Goal: Information Seeking & Learning: Learn about a topic

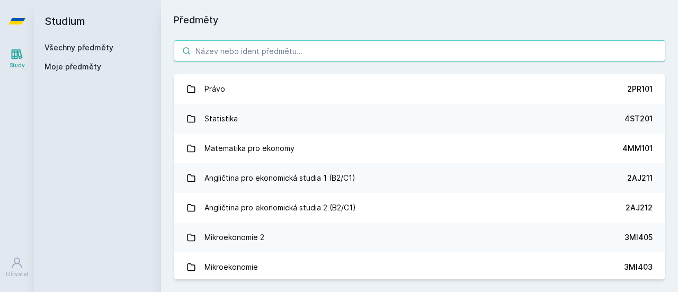
click at [281, 55] on input "search" at bounding box center [420, 50] width 492 height 21
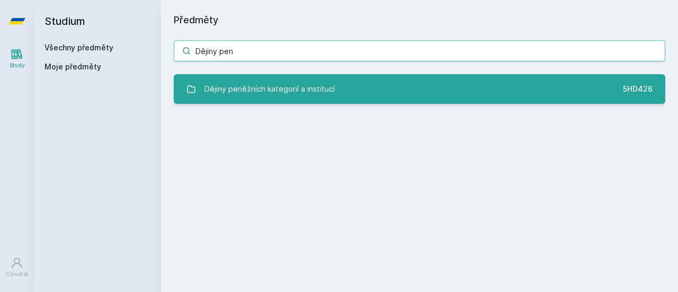
type input "Dějiny pen"
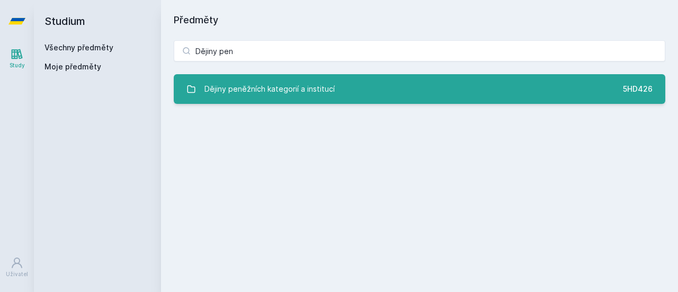
click at [285, 85] on div "Dějiny peněžních kategorií a institucí" at bounding box center [269, 88] width 130 height 21
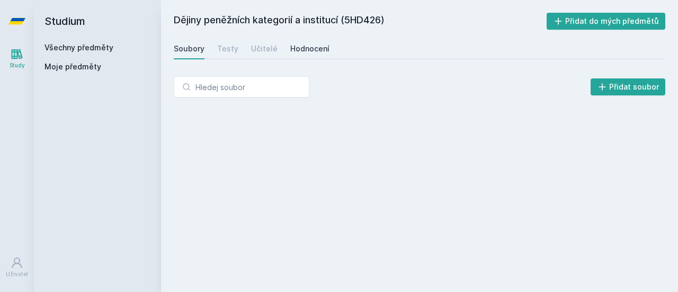
click at [301, 42] on link "Hodnocení" at bounding box center [309, 48] width 39 height 21
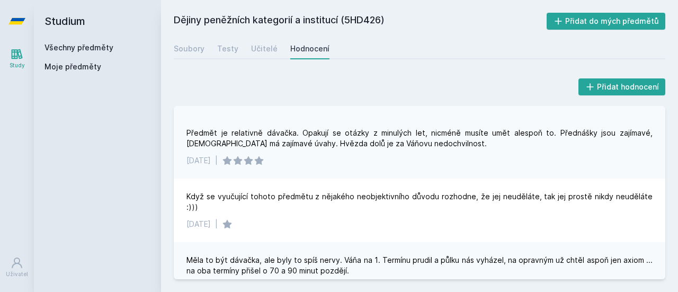
scroll to position [67, 0]
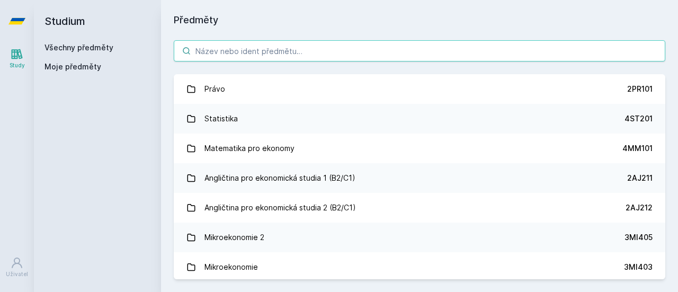
click at [219, 53] on input "search" at bounding box center [420, 50] width 492 height 21
paste input "Hospodářský a politický vývoj Evropy ve 20.století"
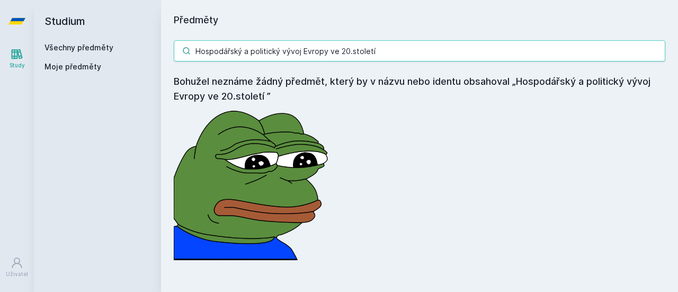
type input "Hospodářský a politický vývoj Evropy ve 20.století"
click at [659, 51] on input "Hospodářský a politický vývoj Evropy ve 20.století" at bounding box center [420, 50] width 492 height 21
click at [657, 50] on input "Hospodářský a politický vývoj Evropy ve 20.století" at bounding box center [420, 50] width 492 height 21
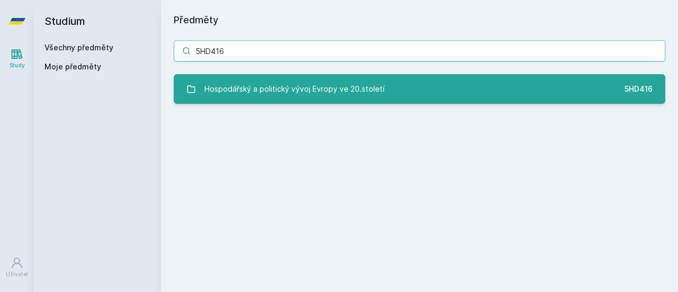
type input "5HD416"
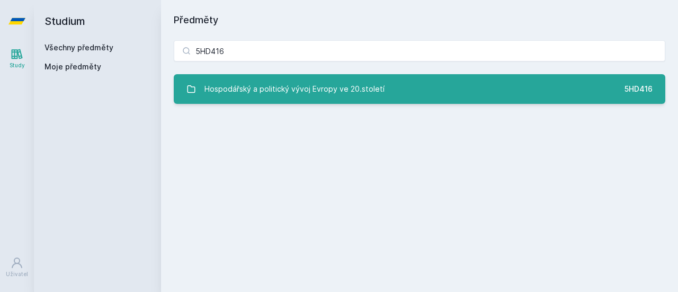
click at [334, 98] on div "Hospodářský a politický vývoj Evropy ve 20.století" at bounding box center [294, 88] width 180 height 21
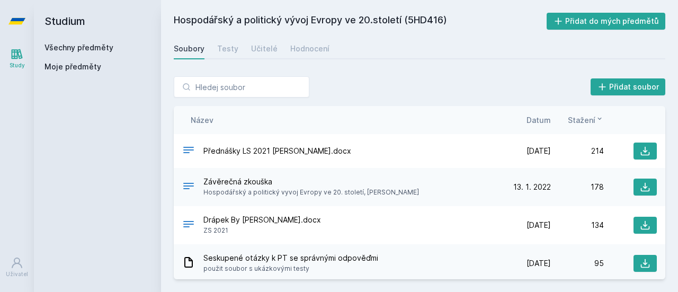
click at [261, 181] on span "Závěrečná zkouška" at bounding box center [311, 181] width 216 height 11
click at [190, 184] on icon at bounding box center [188, 186] width 13 height 13
click at [306, 46] on div "Hodnocení" at bounding box center [309, 48] width 39 height 11
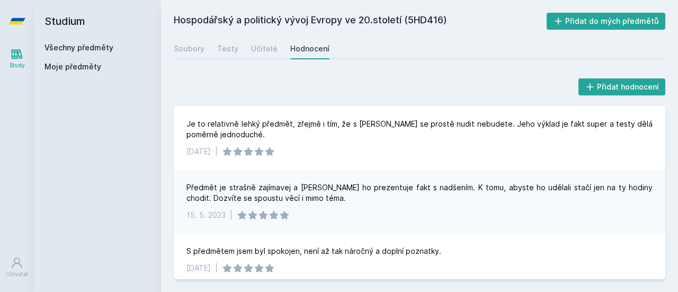
scroll to position [138, 0]
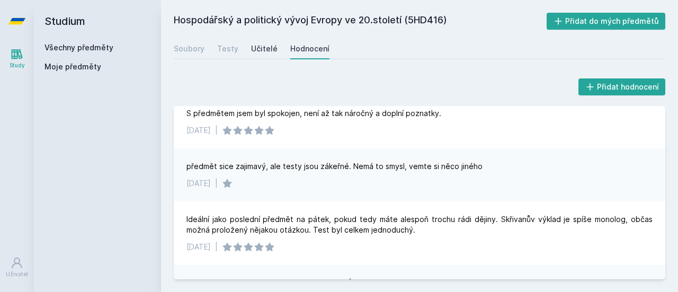
click at [263, 46] on div "Učitelé" at bounding box center [264, 48] width 26 height 11
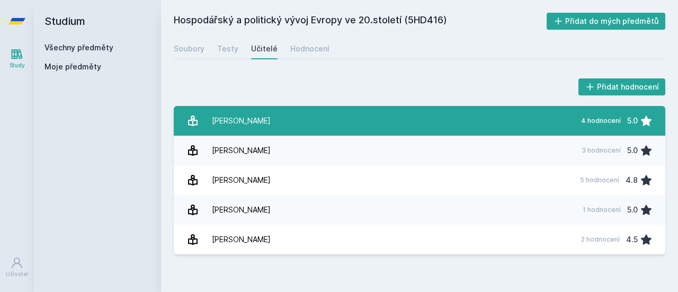
click at [283, 118] on link "[PERSON_NAME] 4 hodnocení 5.0" at bounding box center [420, 121] width 492 height 30
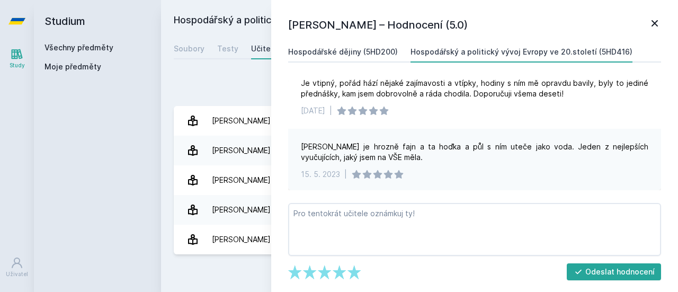
scroll to position [13, 0]
